Goal: Information Seeking & Learning: Stay updated

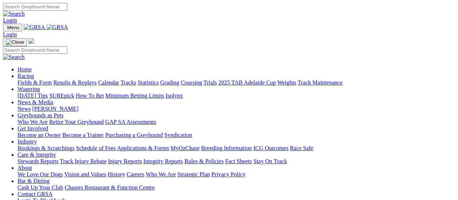
click at [78, 79] on link "Results & Replays" at bounding box center [74, 82] width 43 height 6
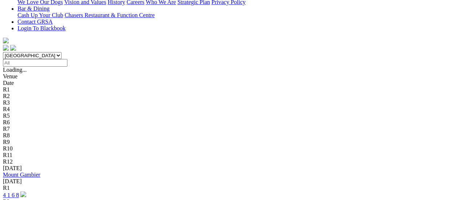
scroll to position [73, 0]
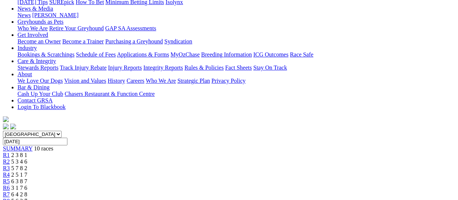
scroll to position [109, 0]
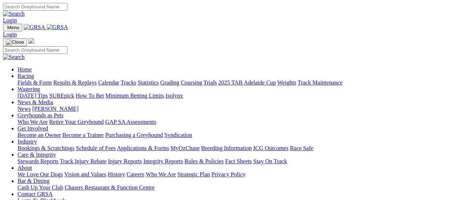
click at [34, 79] on link "Fields & Form" at bounding box center [34, 82] width 34 height 6
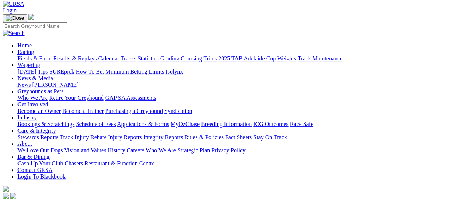
scroll to position [36, 0]
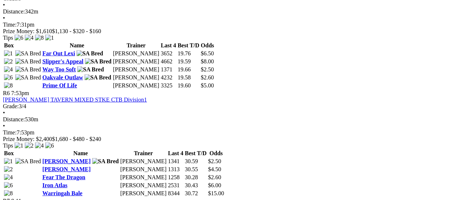
scroll to position [765, 0]
